Goal: Task Accomplishment & Management: Manage account settings

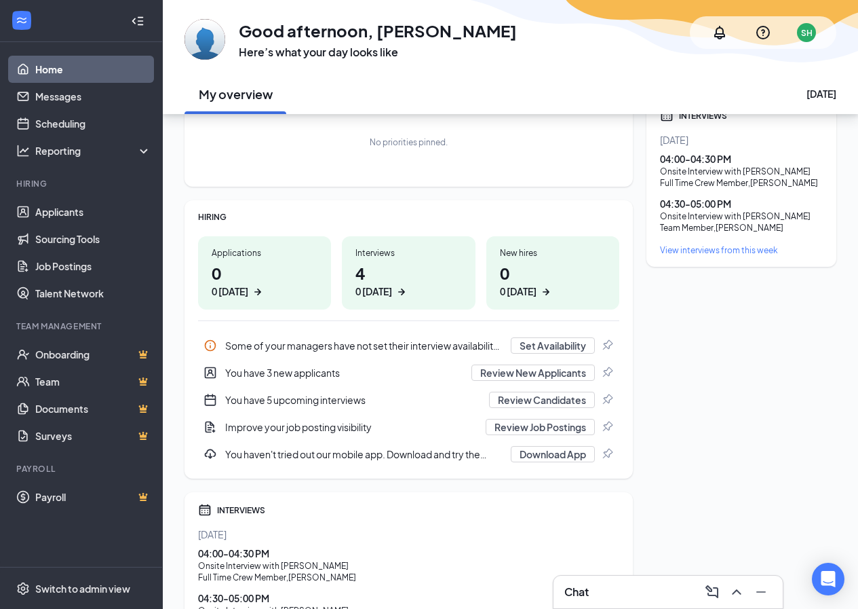
scroll to position [68, 0]
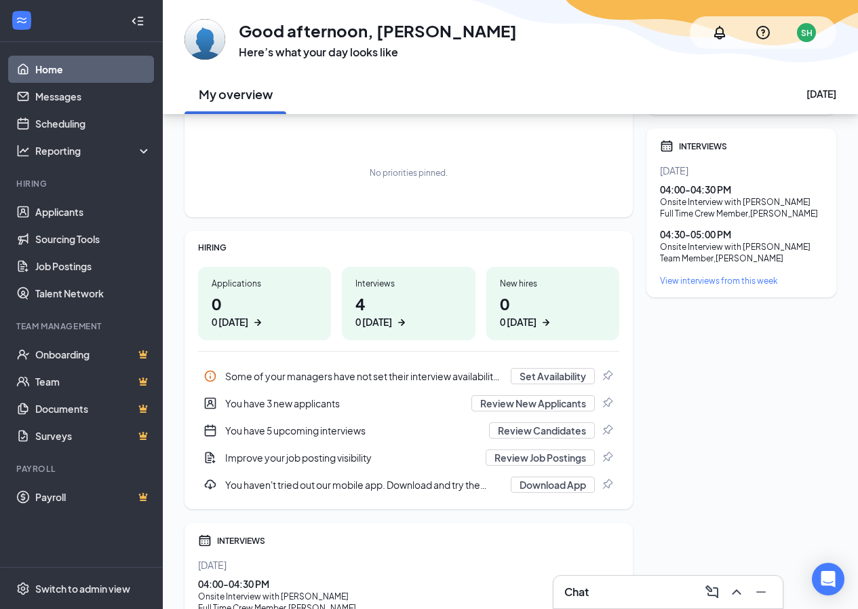
click at [433, 308] on h1 "4 0 today" at bounding box center [409, 310] width 106 height 37
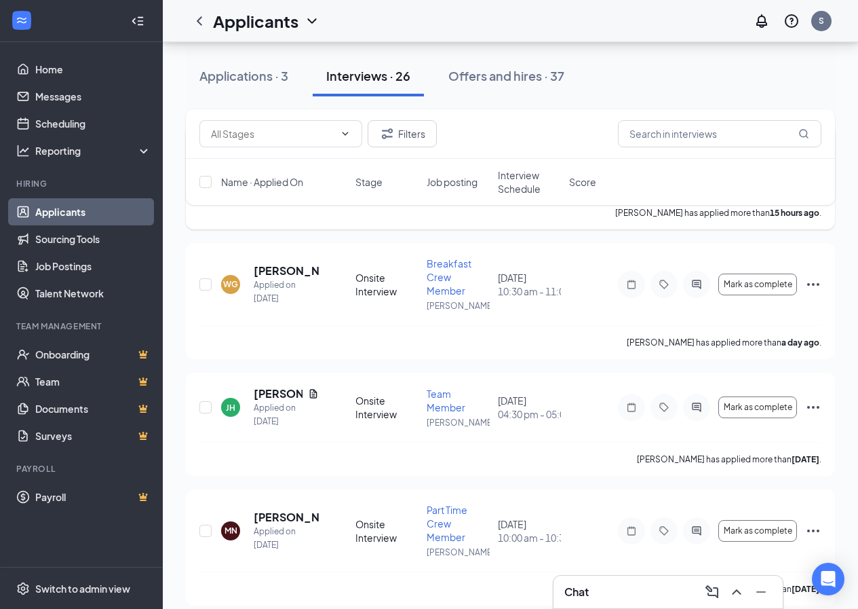
scroll to position [475, 0]
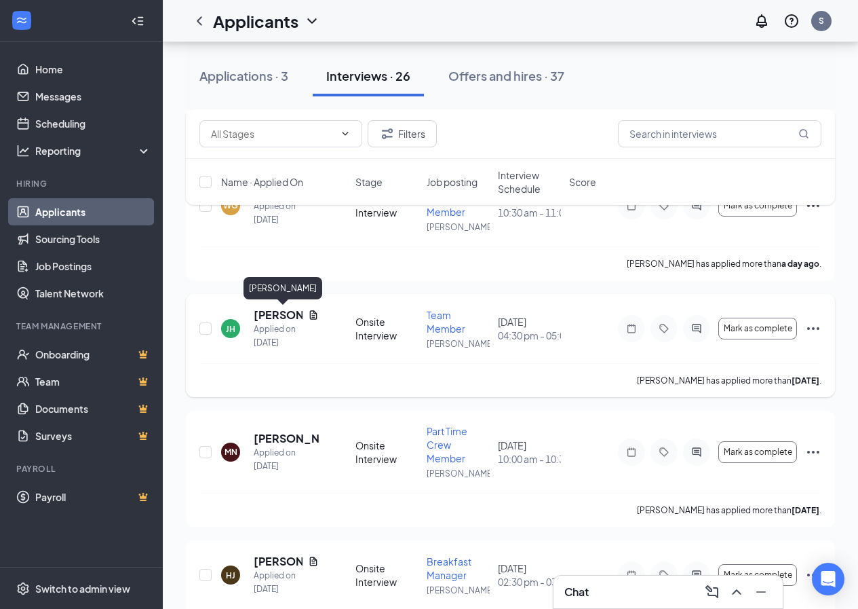
click at [280, 315] on h5 "[PERSON_NAME]" at bounding box center [278, 314] width 49 height 15
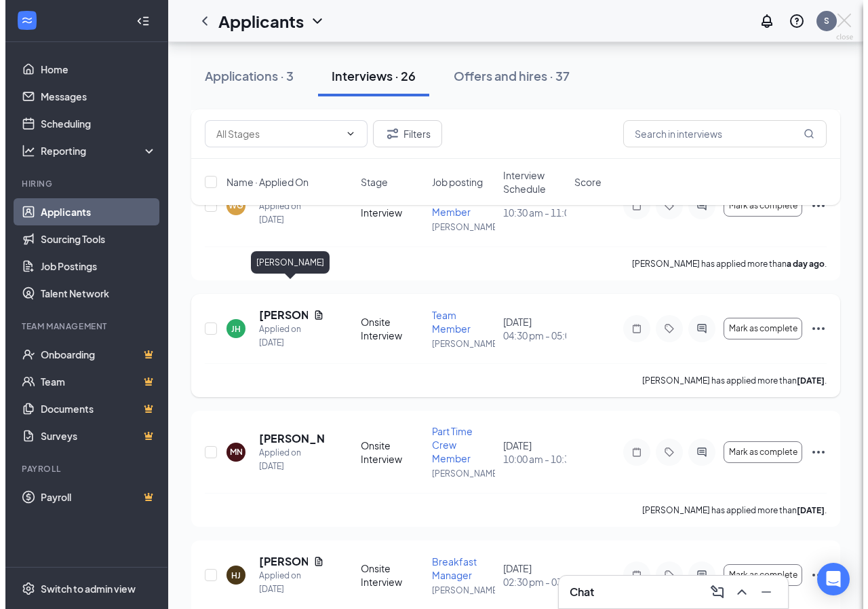
scroll to position [462, 0]
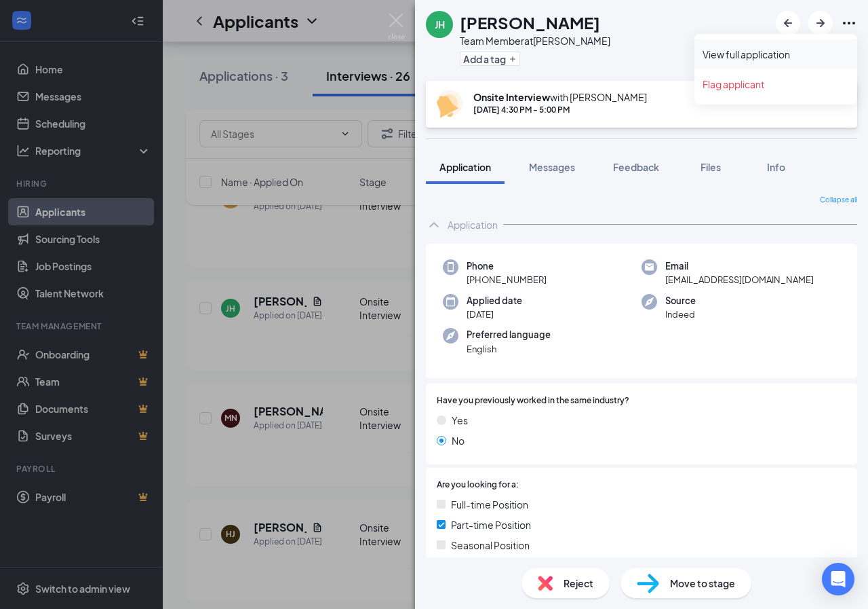
click at [780, 51] on link "View full application" at bounding box center [776, 54] width 147 height 14
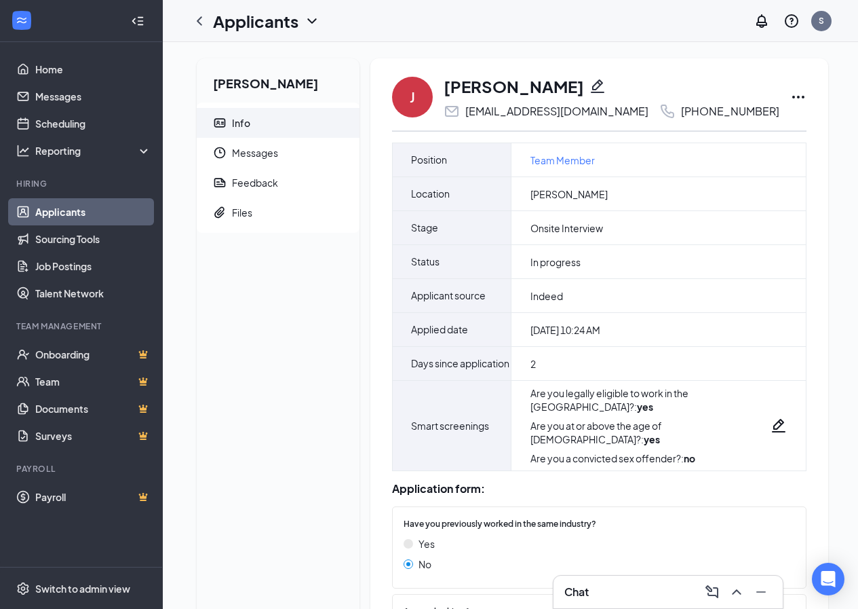
click at [792, 98] on icon "Ellipses" at bounding box center [798, 97] width 12 height 3
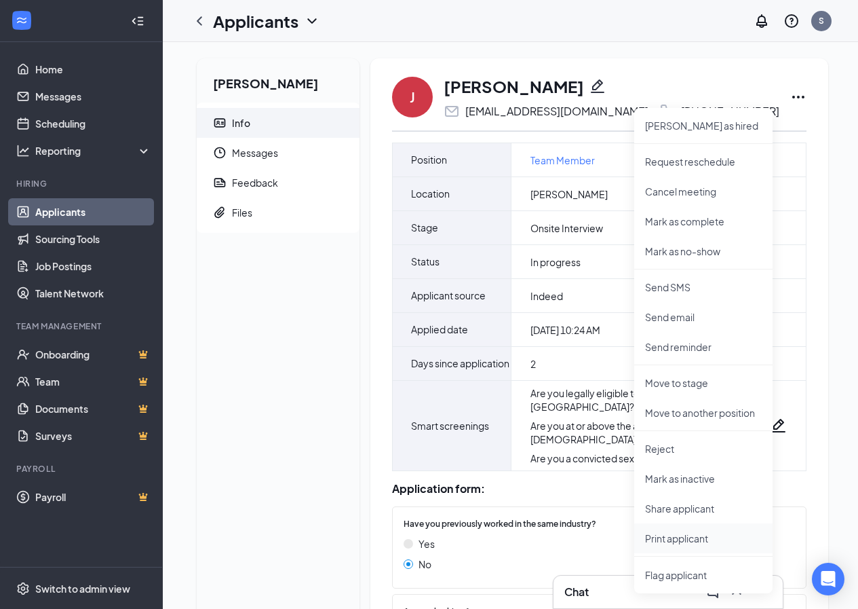
click at [670, 538] on p "Print applicant" at bounding box center [703, 538] width 117 height 14
